Goal: Ask a question

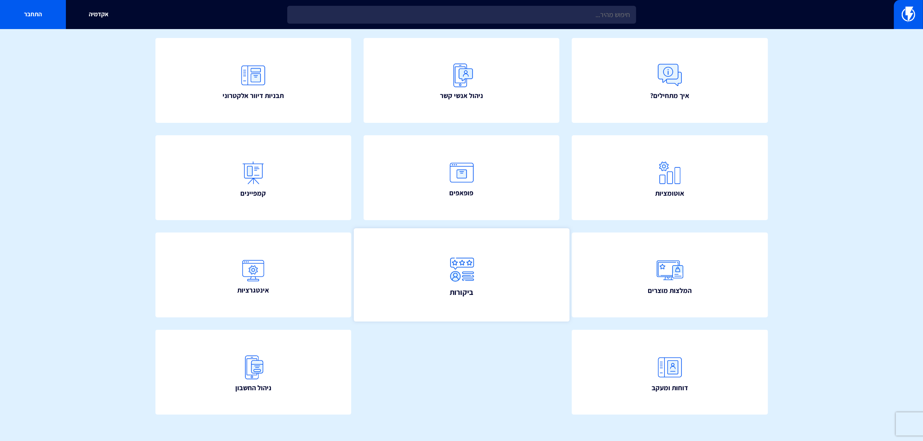
scroll to position [87, 0]
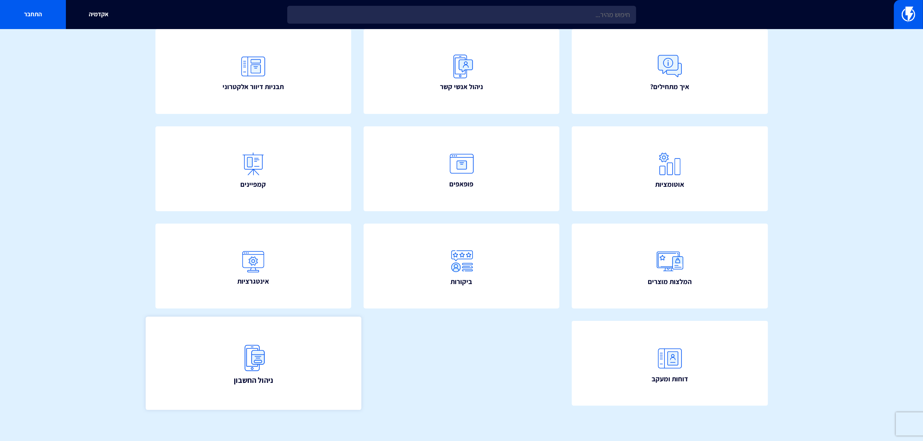
click at [277, 359] on link "ניהול החשבון" at bounding box center [253, 363] width 216 height 93
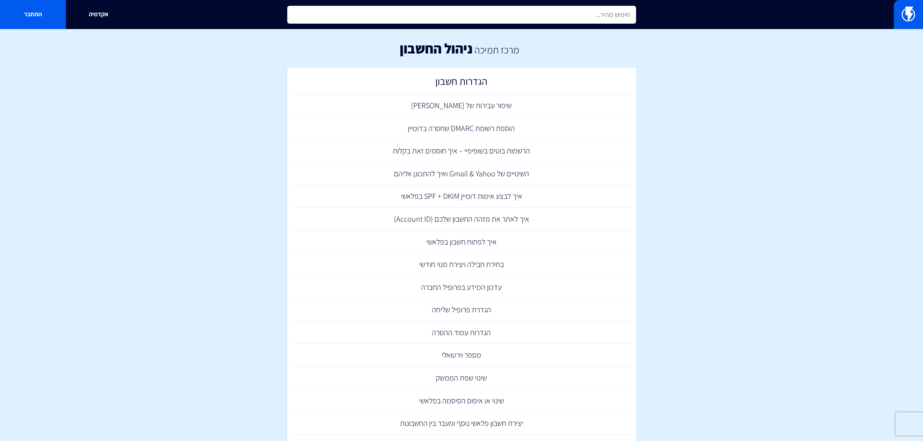
click at [454, 18] on input "text" at bounding box center [461, 15] width 349 height 18
type input "ד"
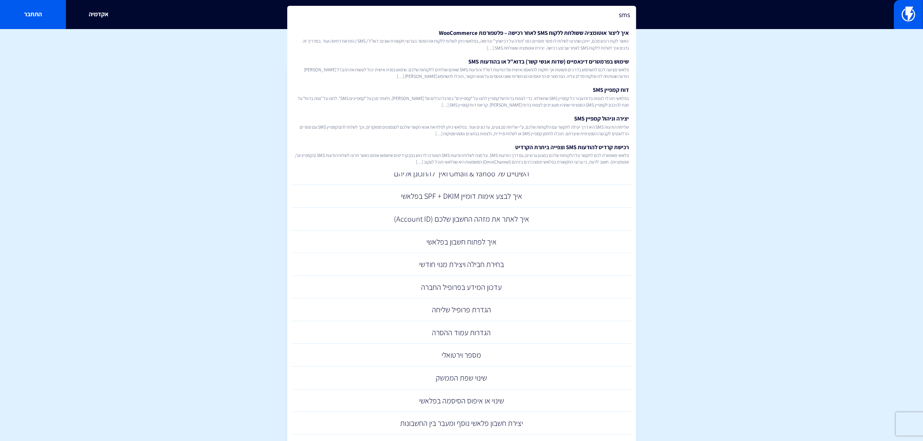
type input "sms"
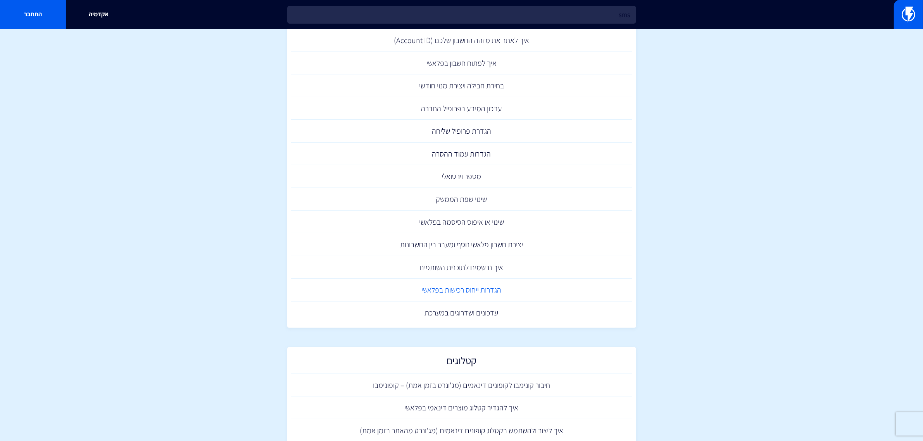
scroll to position [194, 0]
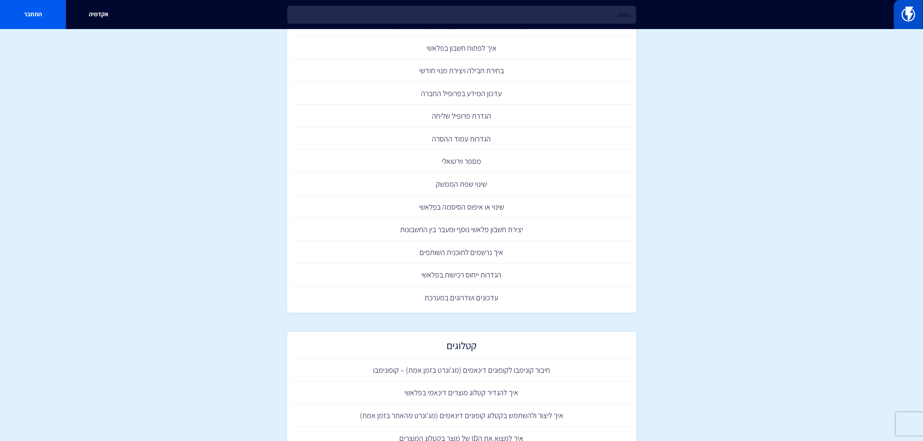
click at [908, 19] on img at bounding box center [909, 15] width 14 height 16
